Goal: Information Seeking & Learning: Learn about a topic

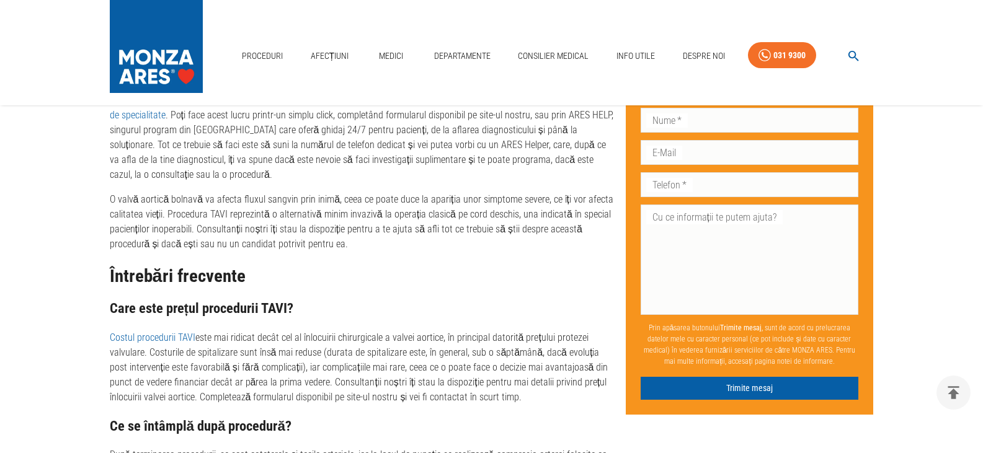
scroll to position [4466, 0]
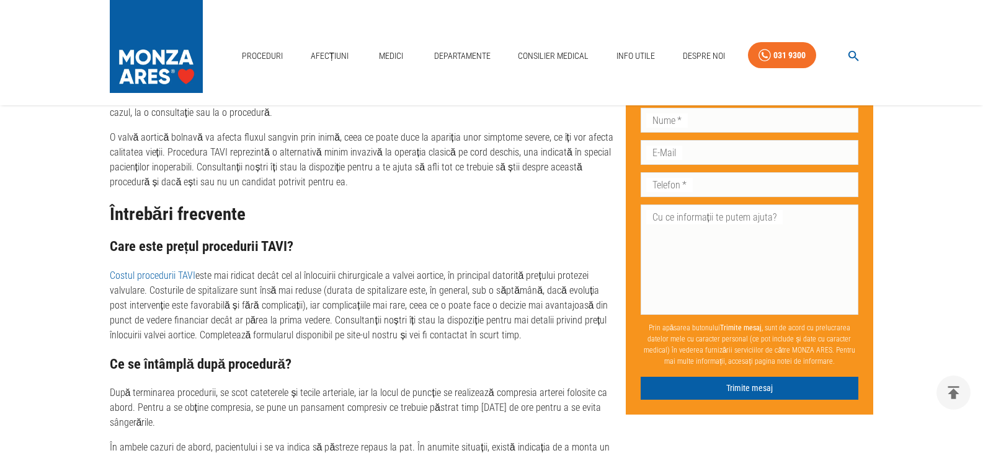
click at [176, 275] on link "Costul procedurii TAVI" at bounding box center [153, 276] width 86 height 12
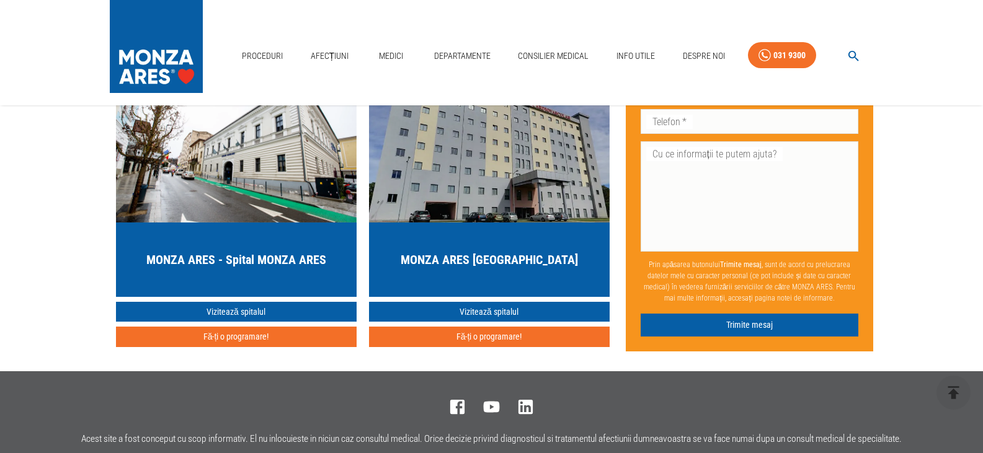
scroll to position [5335, 0]
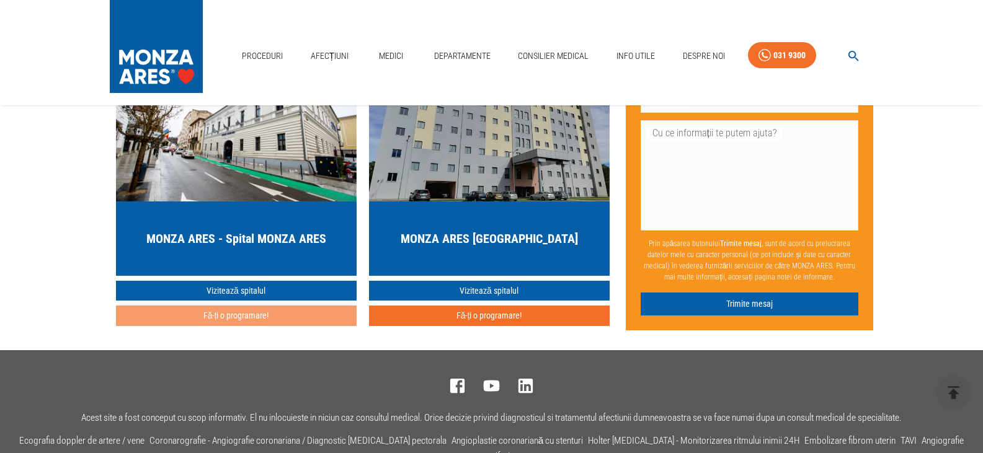
click at [270, 326] on button "Fă-ți o programare!" at bounding box center [236, 316] width 241 height 20
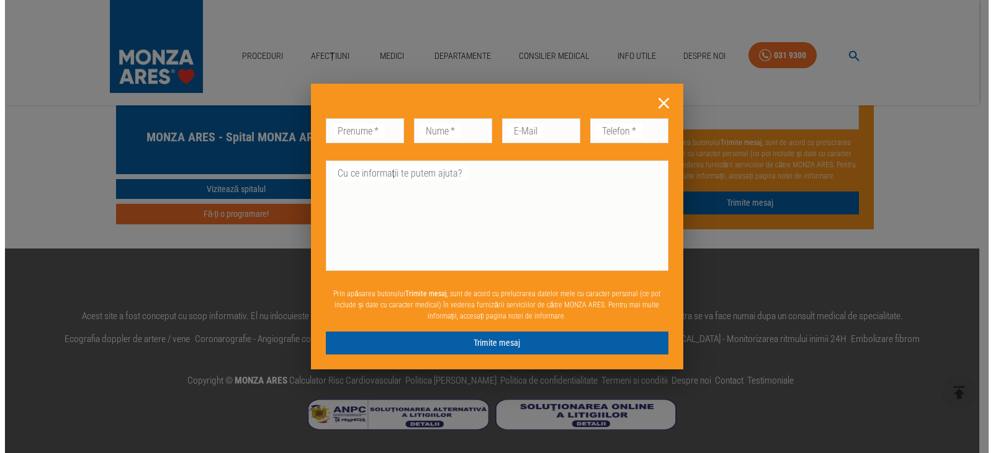
scroll to position [4854, 0]
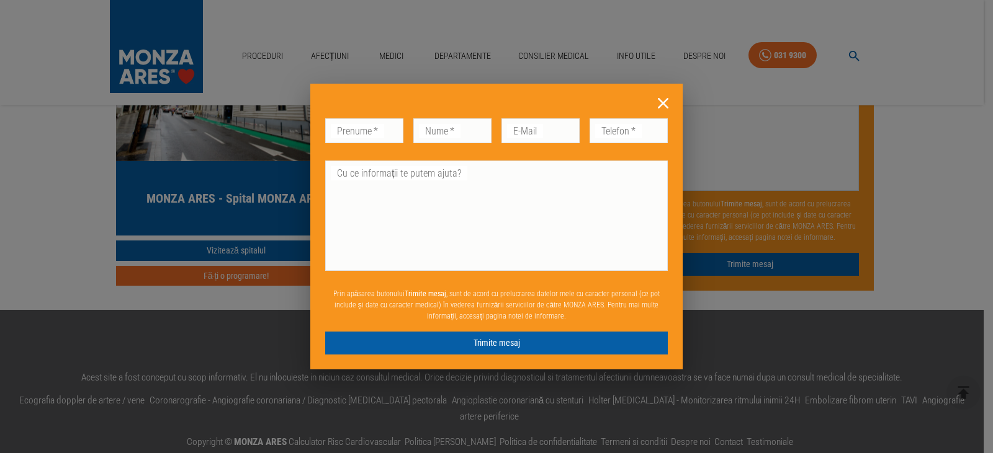
click at [664, 100] on icon at bounding box center [662, 103] width 19 height 19
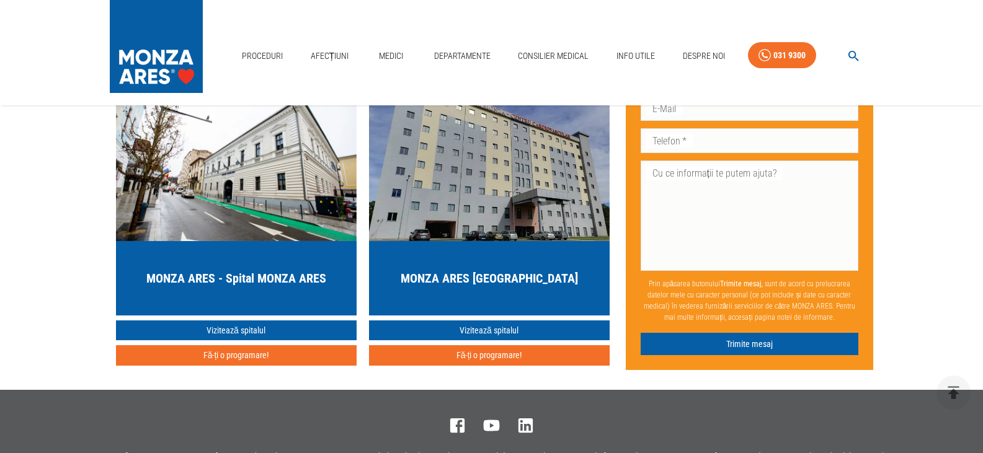
scroll to position [4754, 0]
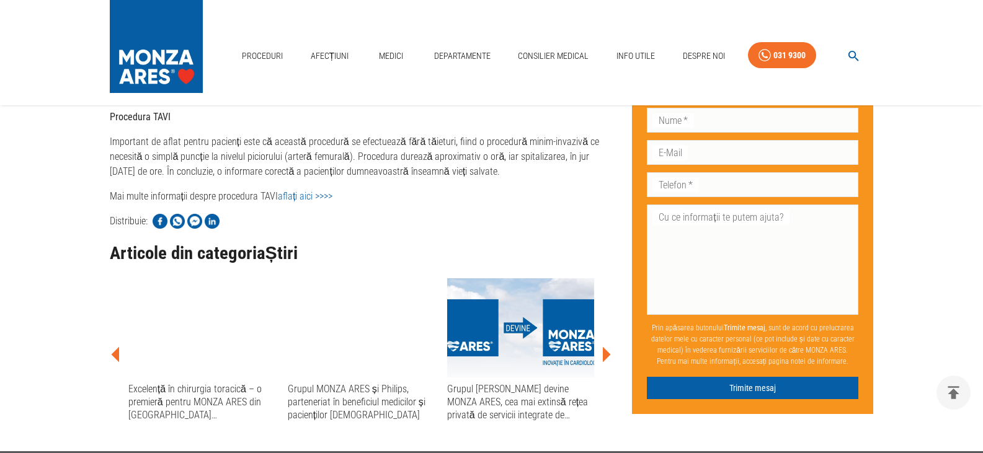
scroll to position [806, 0]
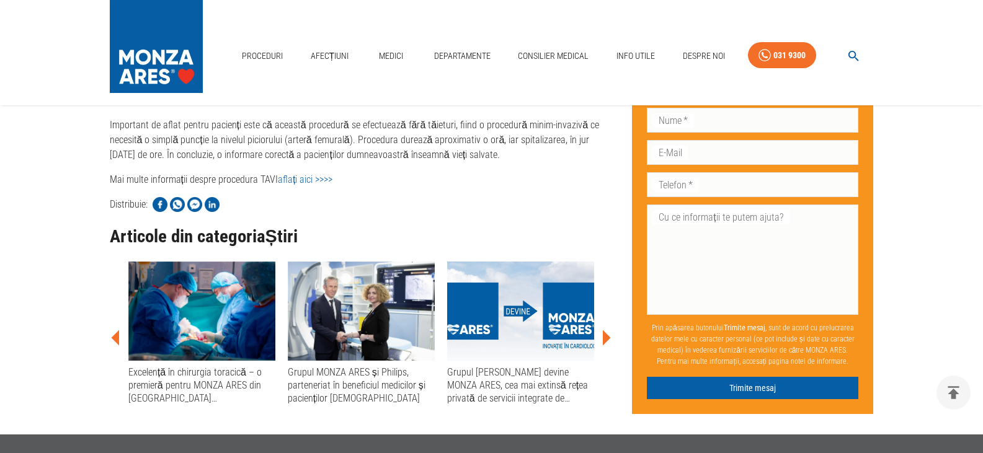
click at [298, 174] on link "aflați aici >>>>" at bounding box center [305, 180] width 55 height 12
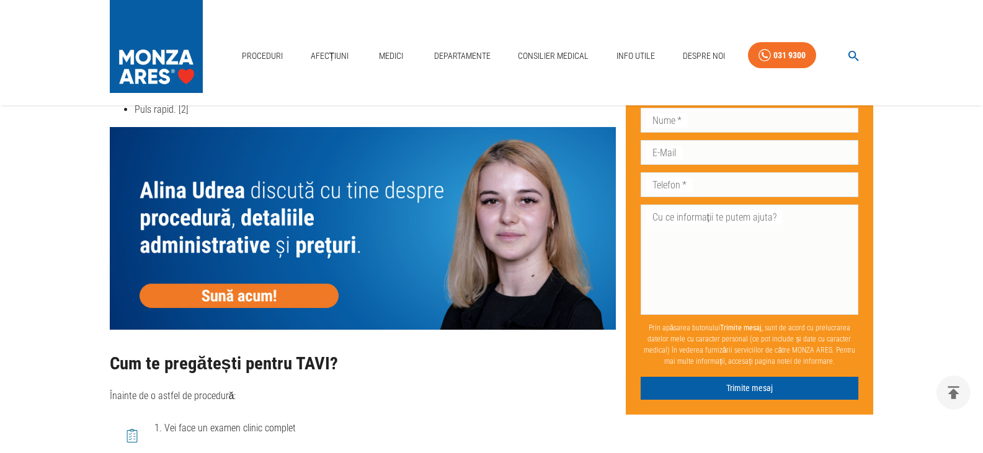
scroll to position [2047, 0]
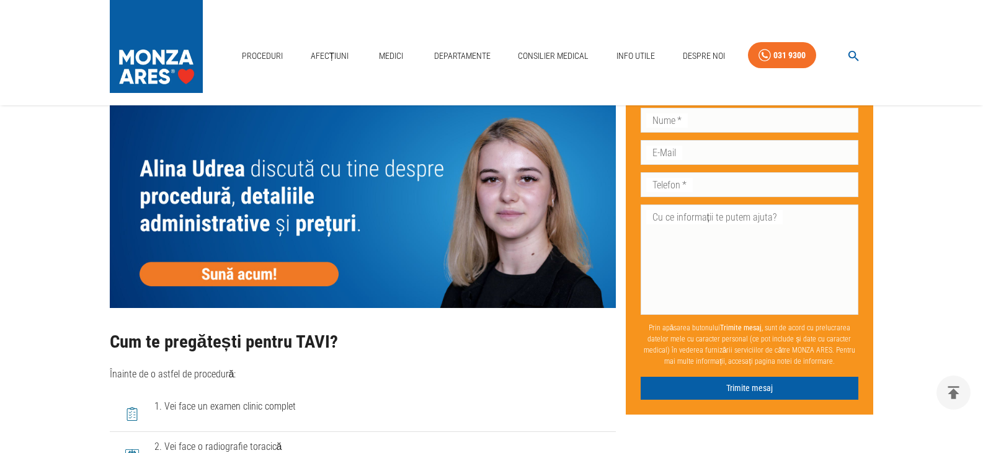
click at [234, 270] on img at bounding box center [363, 206] width 506 height 202
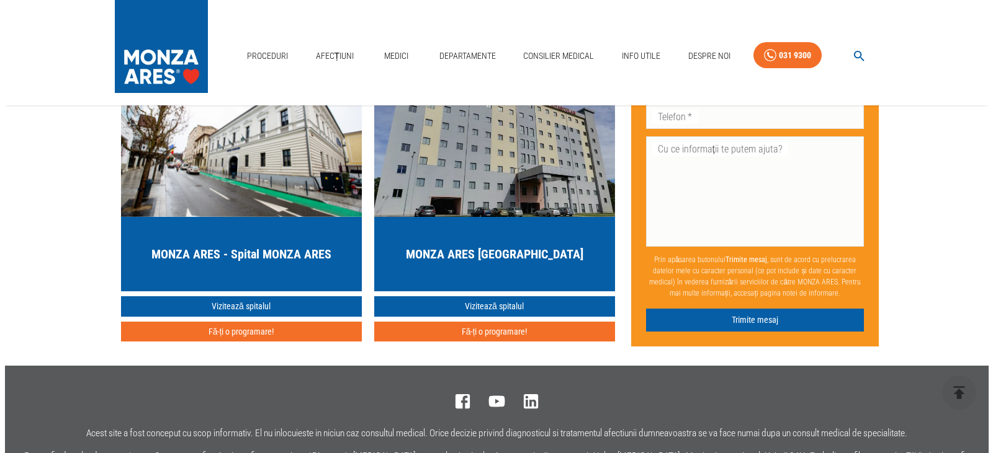
scroll to position [4816, 0]
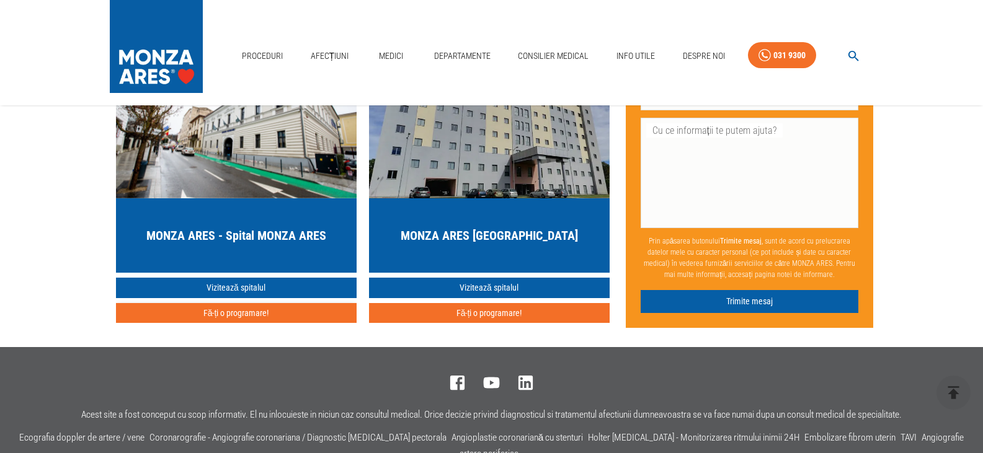
click at [283, 324] on button "Fă-ți o programare!" at bounding box center [236, 313] width 241 height 20
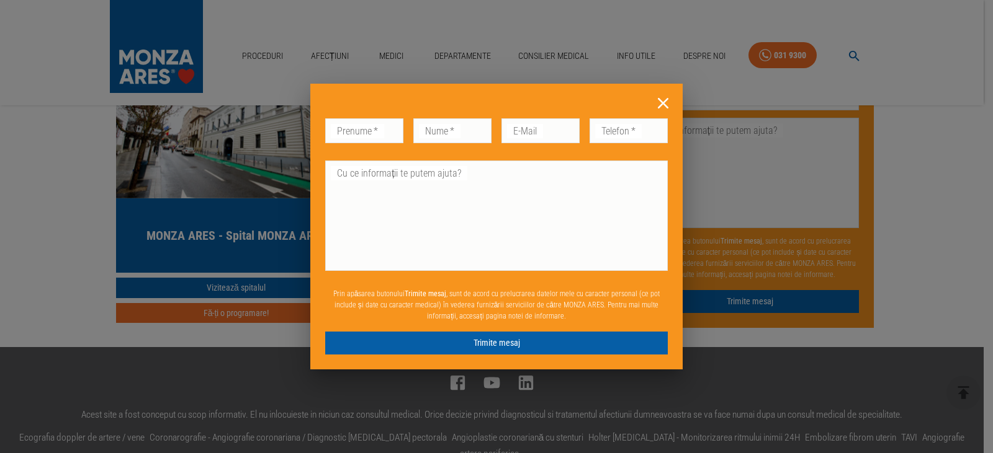
click at [659, 113] on icon at bounding box center [662, 103] width 19 height 19
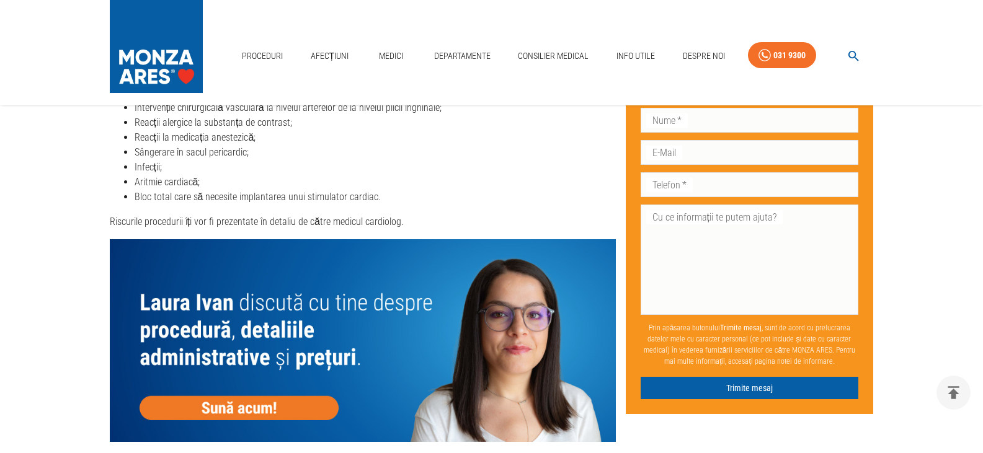
scroll to position [3068, 0]
